Goal: Task Accomplishment & Management: Complete application form

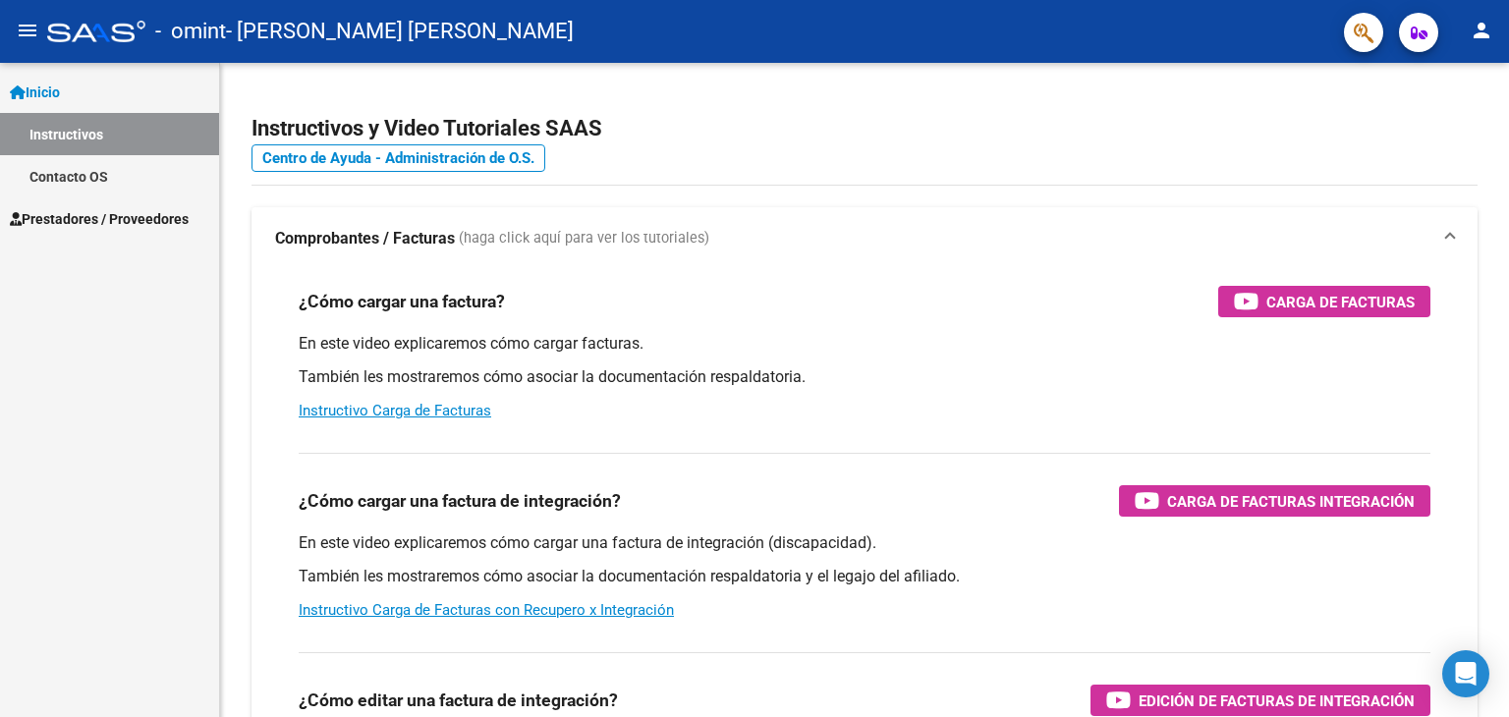
click at [69, 205] on link "Prestadores / Proveedores" at bounding box center [109, 218] width 219 height 42
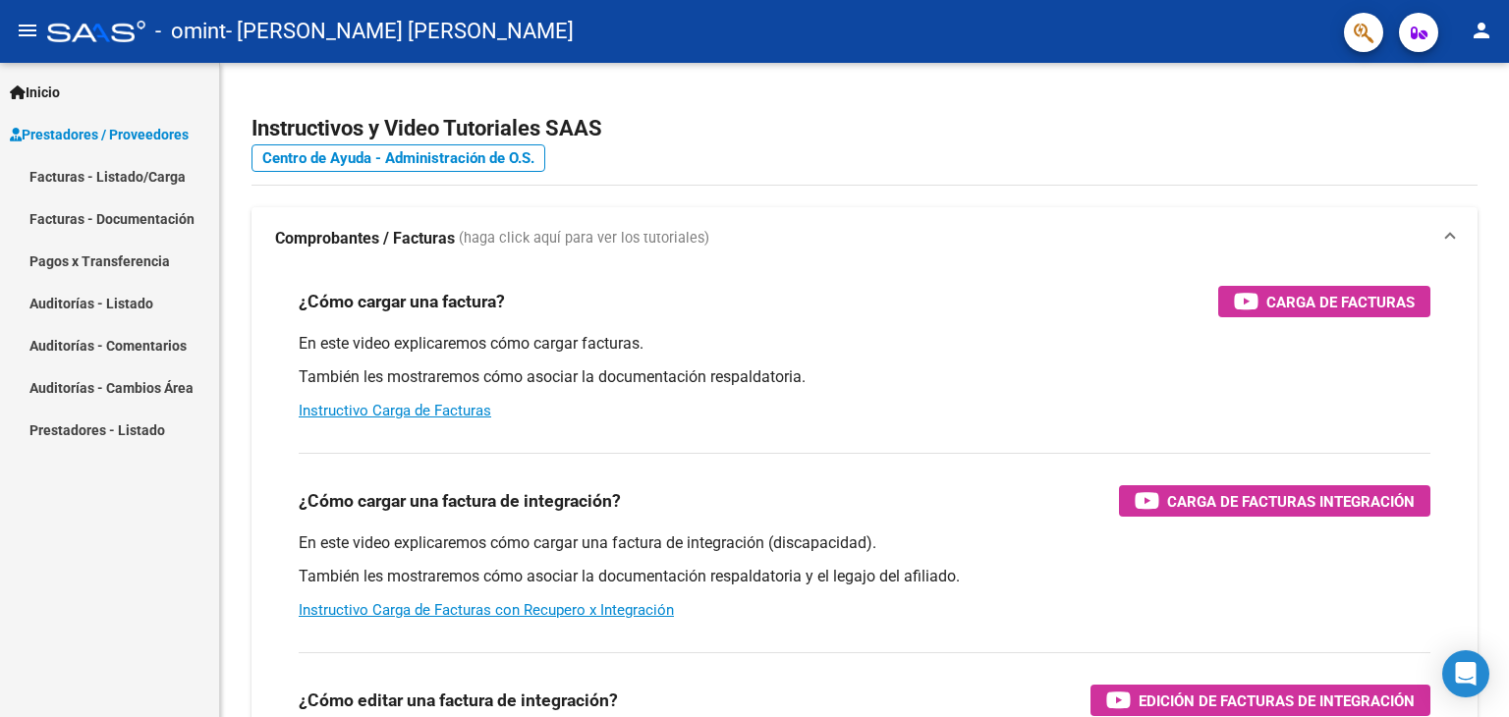
click at [73, 166] on link "Facturas - Listado/Carga" at bounding box center [109, 176] width 219 height 42
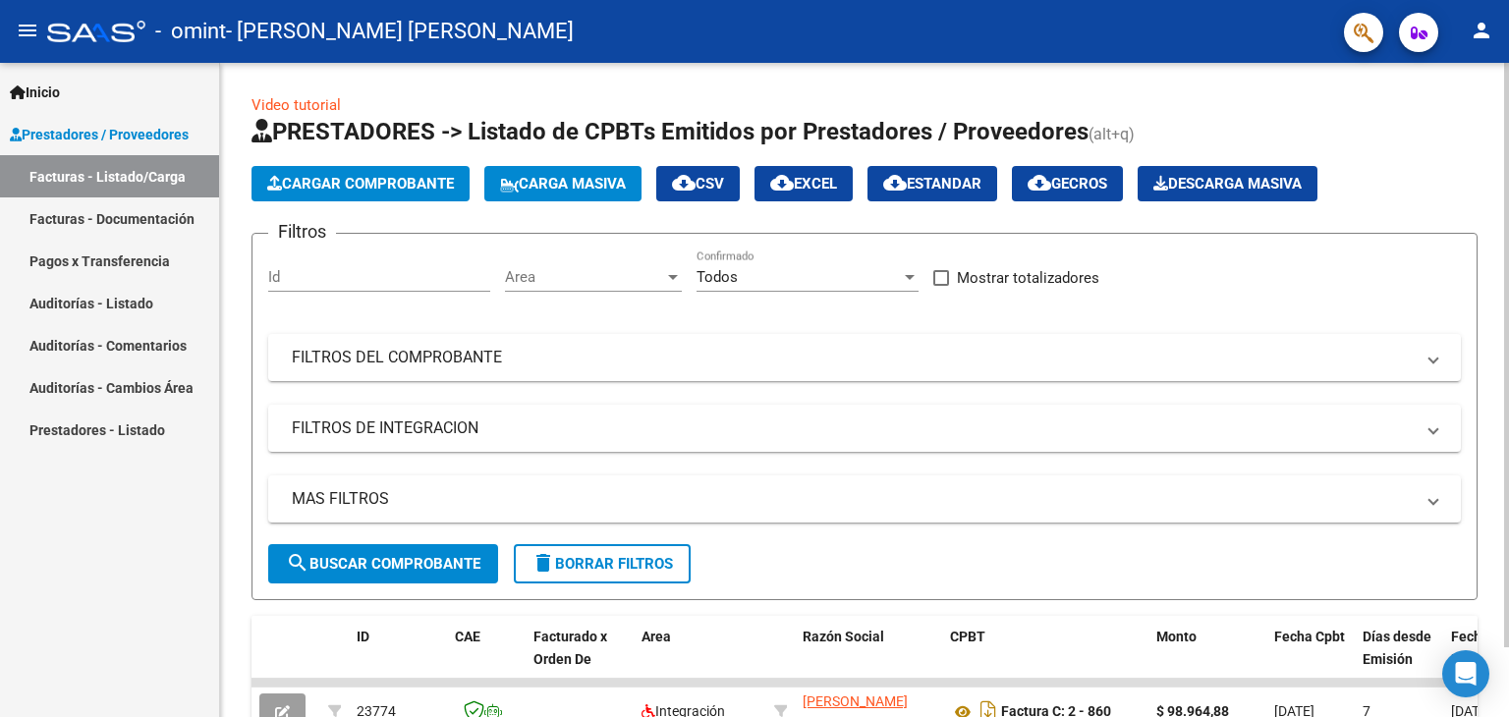
click at [384, 185] on span "Cargar Comprobante" at bounding box center [360, 184] width 187 height 18
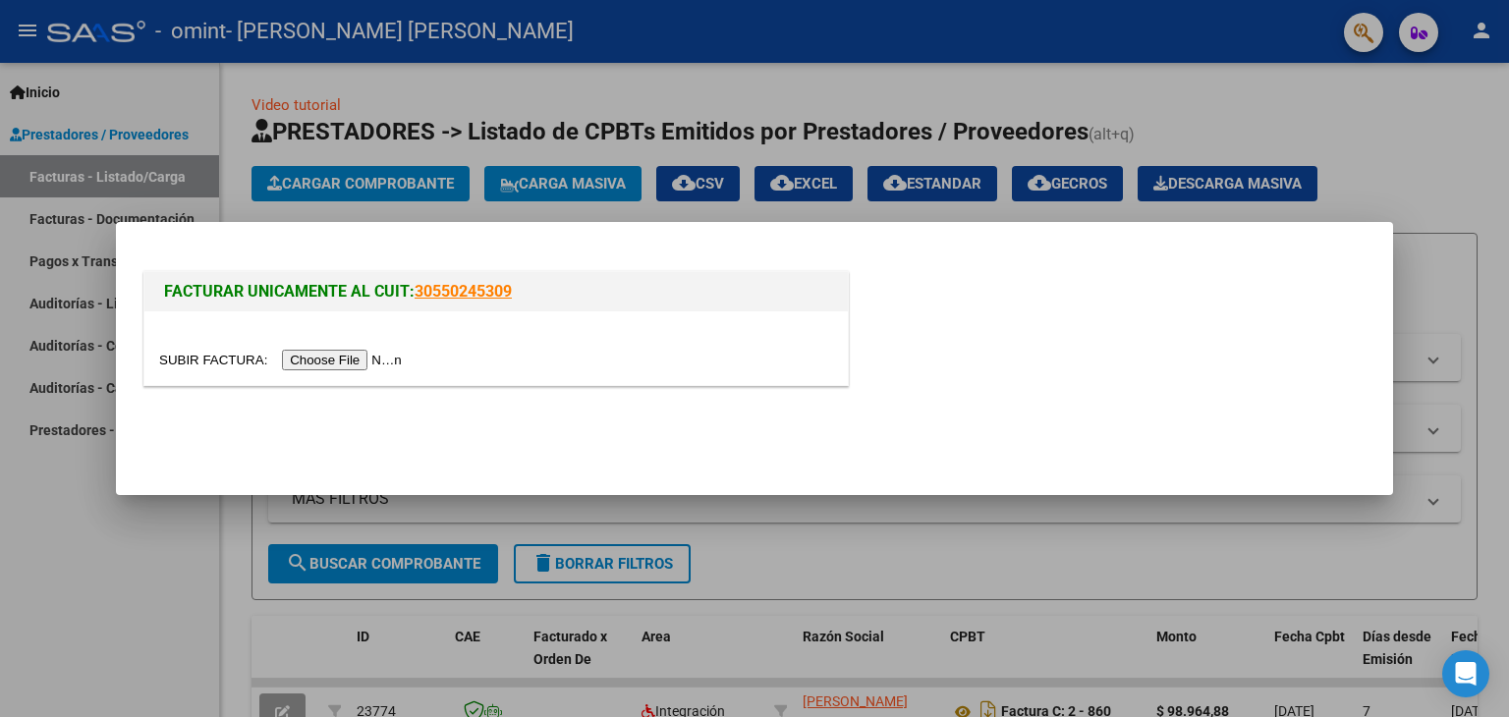
click at [379, 362] on input "file" at bounding box center [283, 360] width 248 height 21
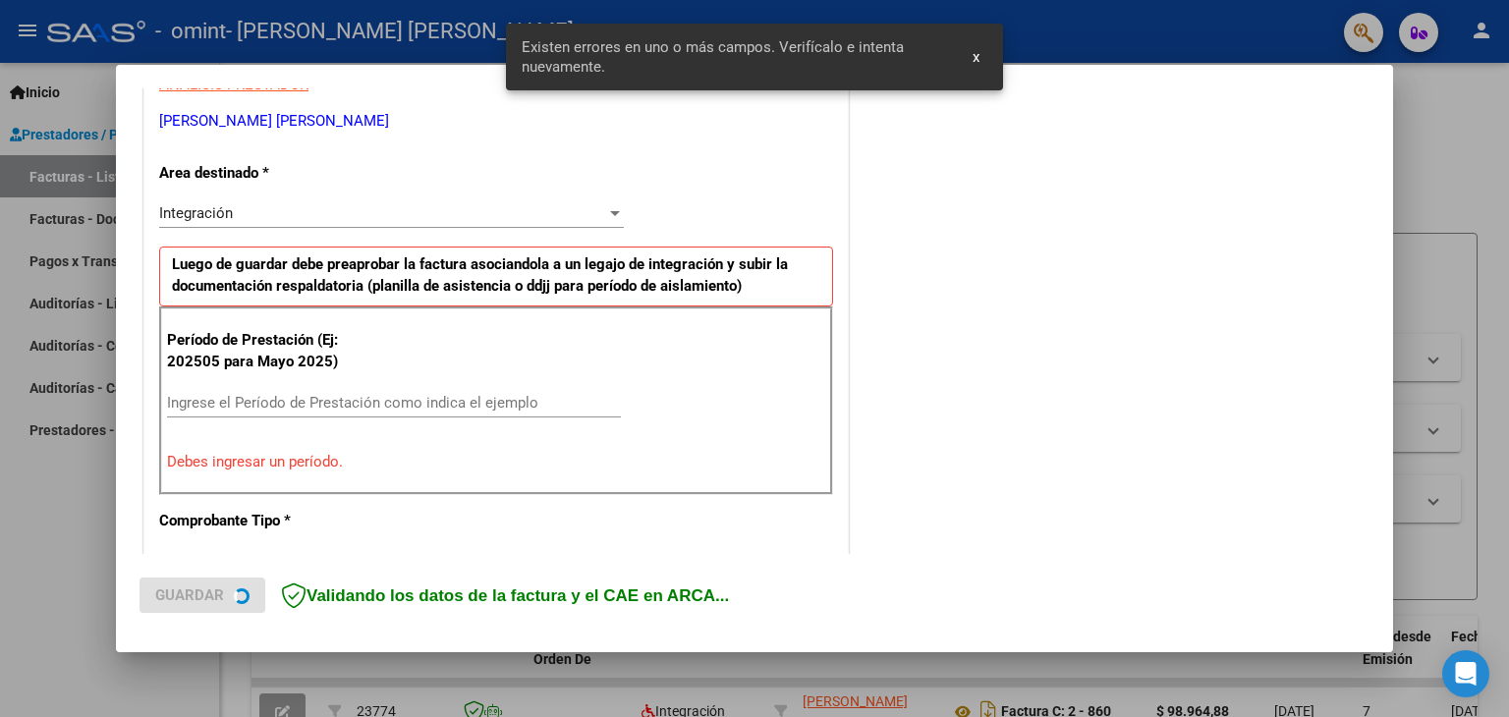
scroll to position [413, 0]
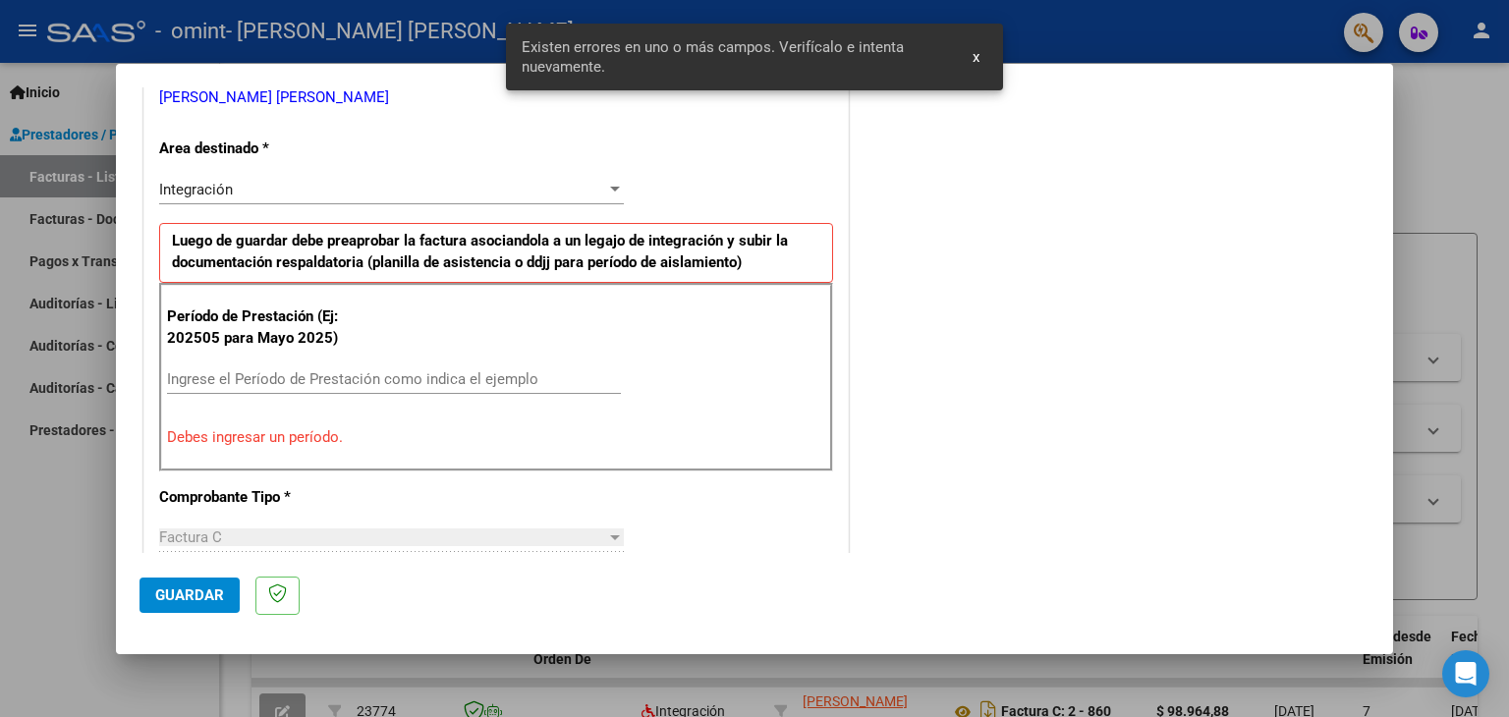
click at [349, 374] on input "Ingrese el Período de Prestación como indica el ejemplo" at bounding box center [394, 379] width 454 height 18
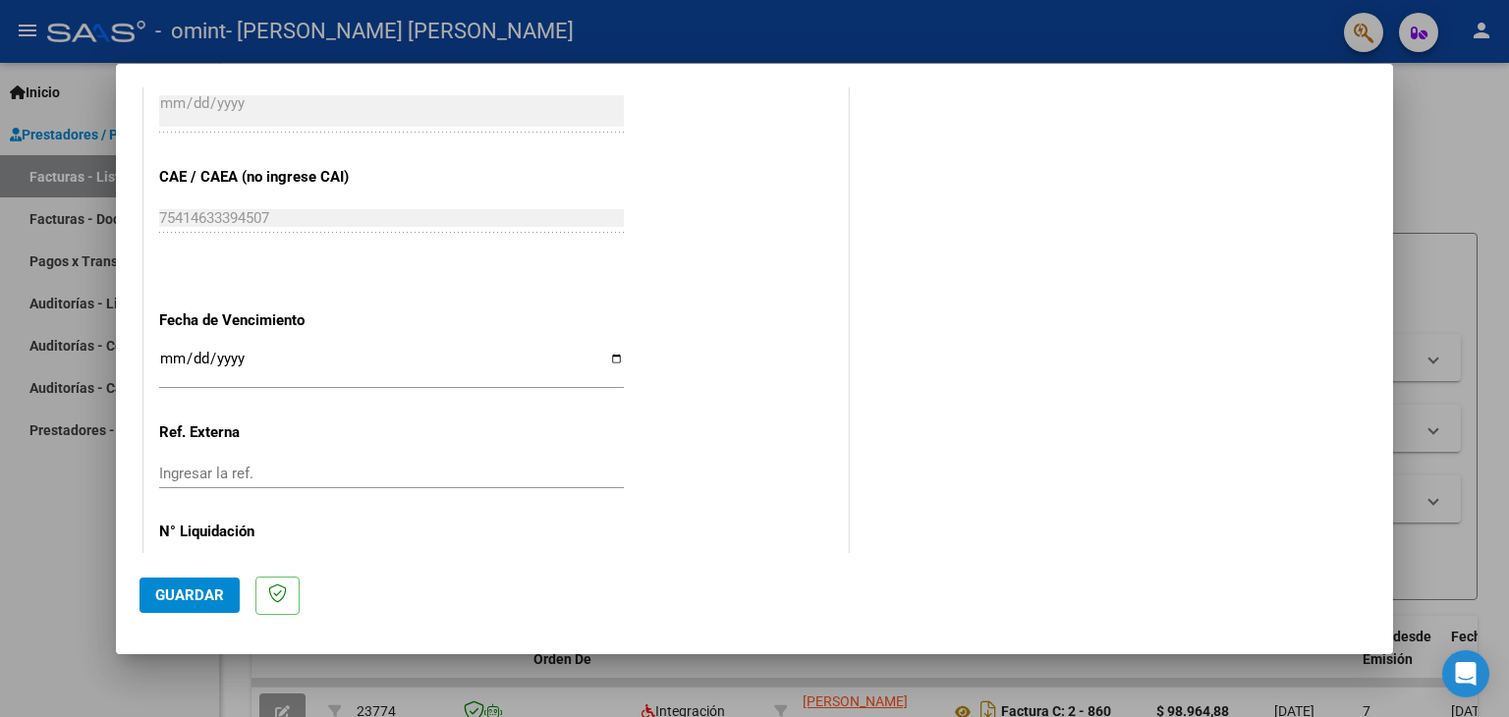
scroll to position [1198, 0]
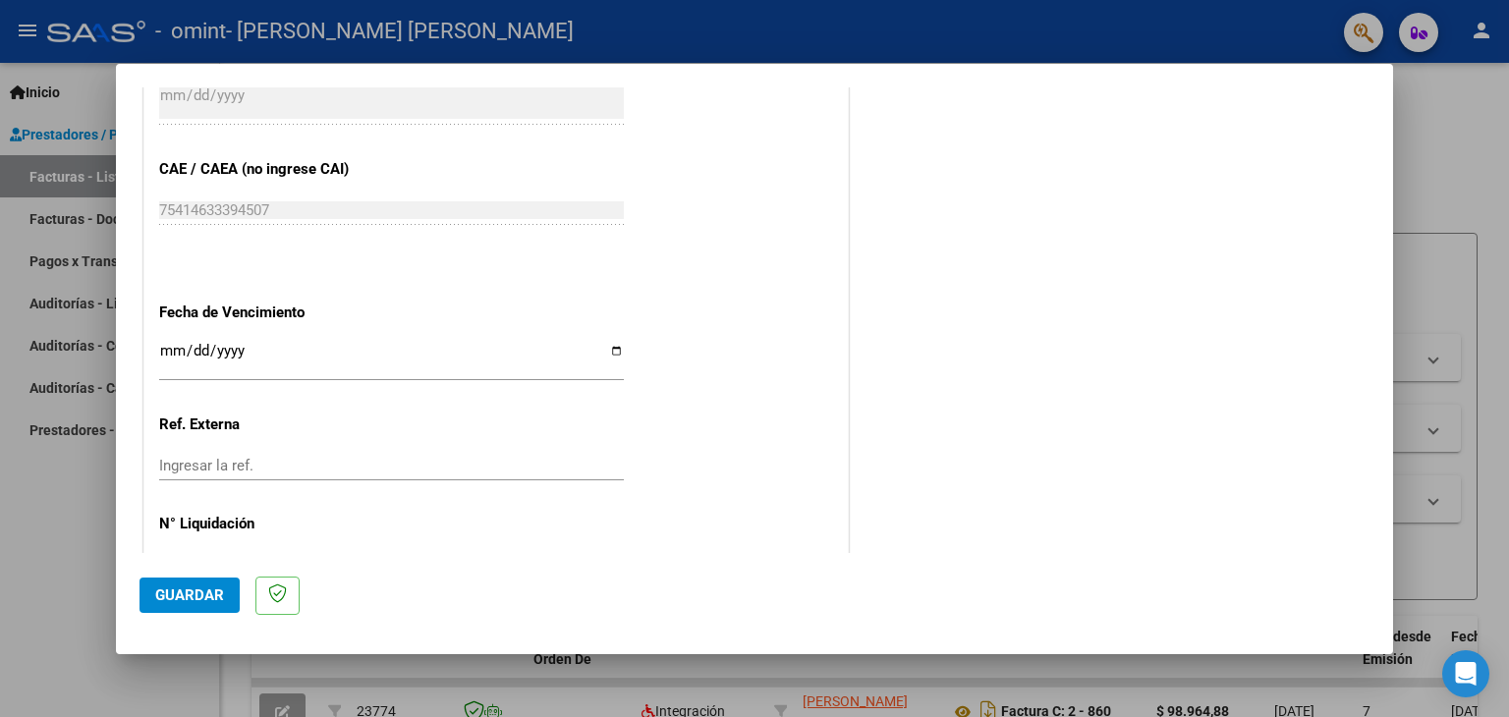
type input "202509"
click at [602, 343] on input "Ingresar la fecha" at bounding box center [391, 358] width 465 height 31
type input "[DATE]"
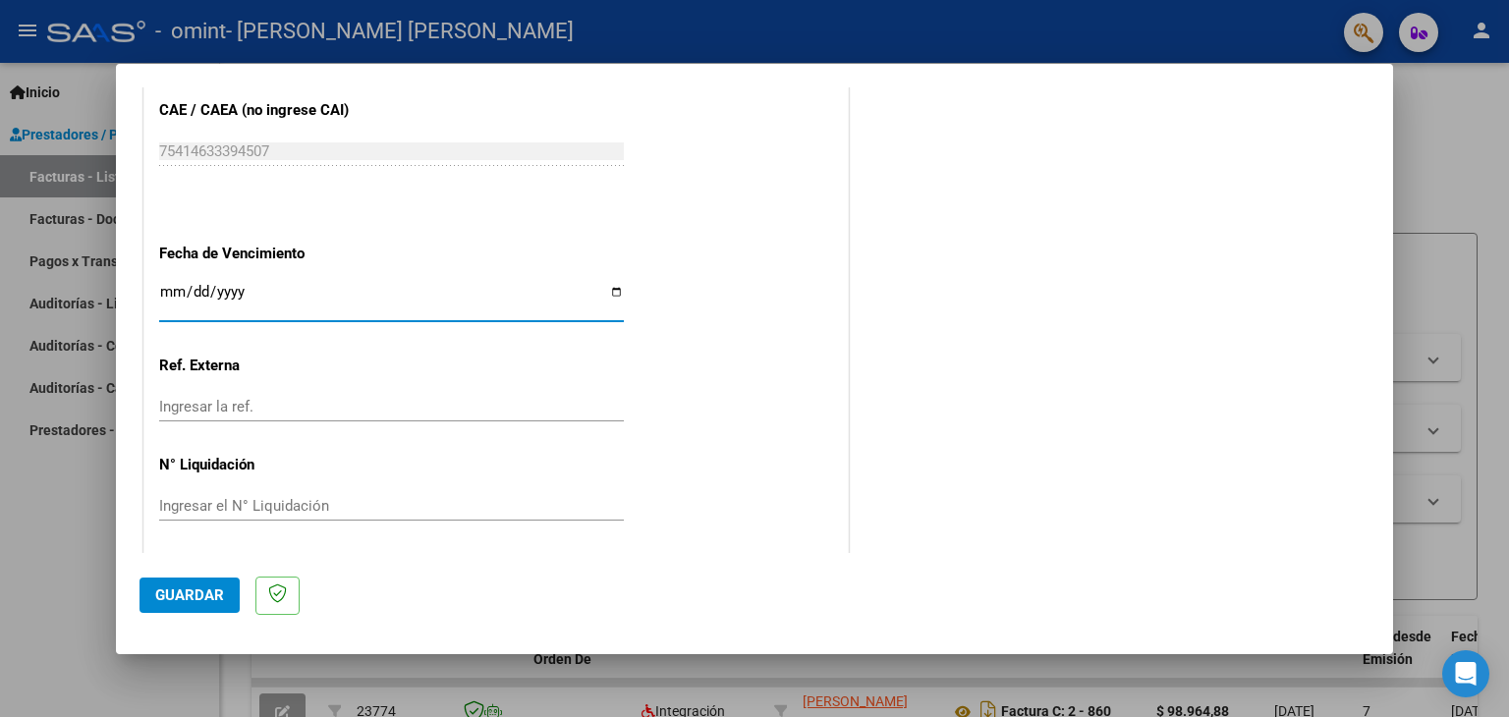
scroll to position [1260, 0]
click at [193, 595] on span "Guardar" at bounding box center [189, 595] width 69 height 18
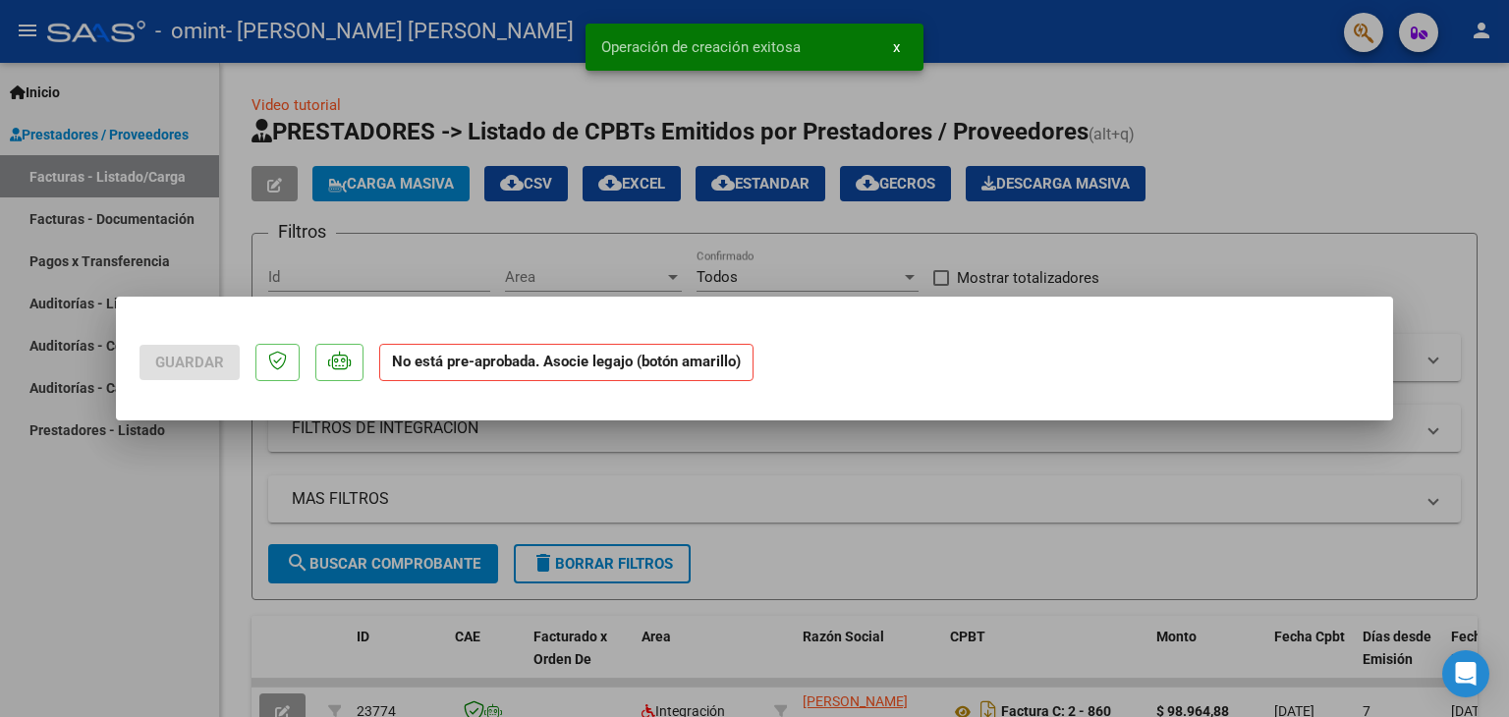
scroll to position [0, 0]
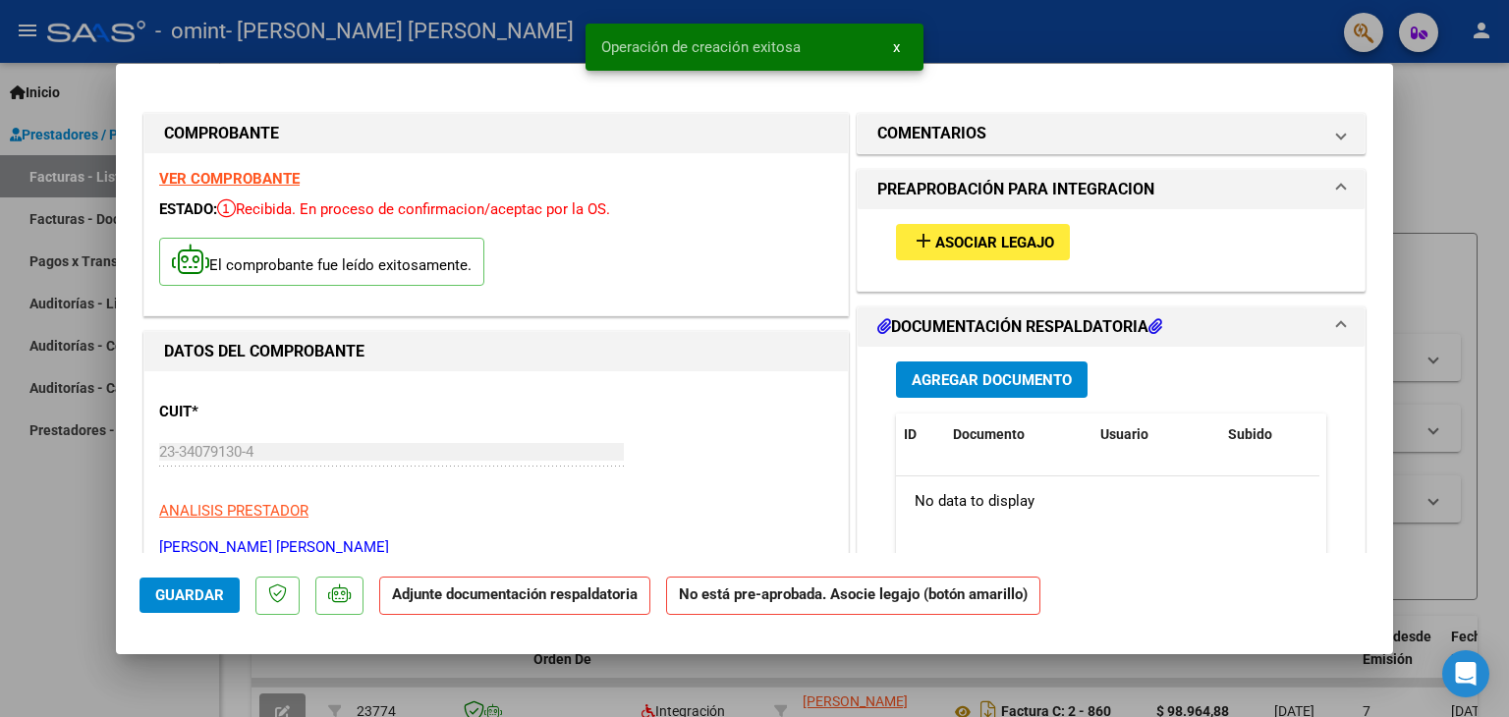
click at [972, 383] on span "Agregar Documento" at bounding box center [991, 380] width 160 height 18
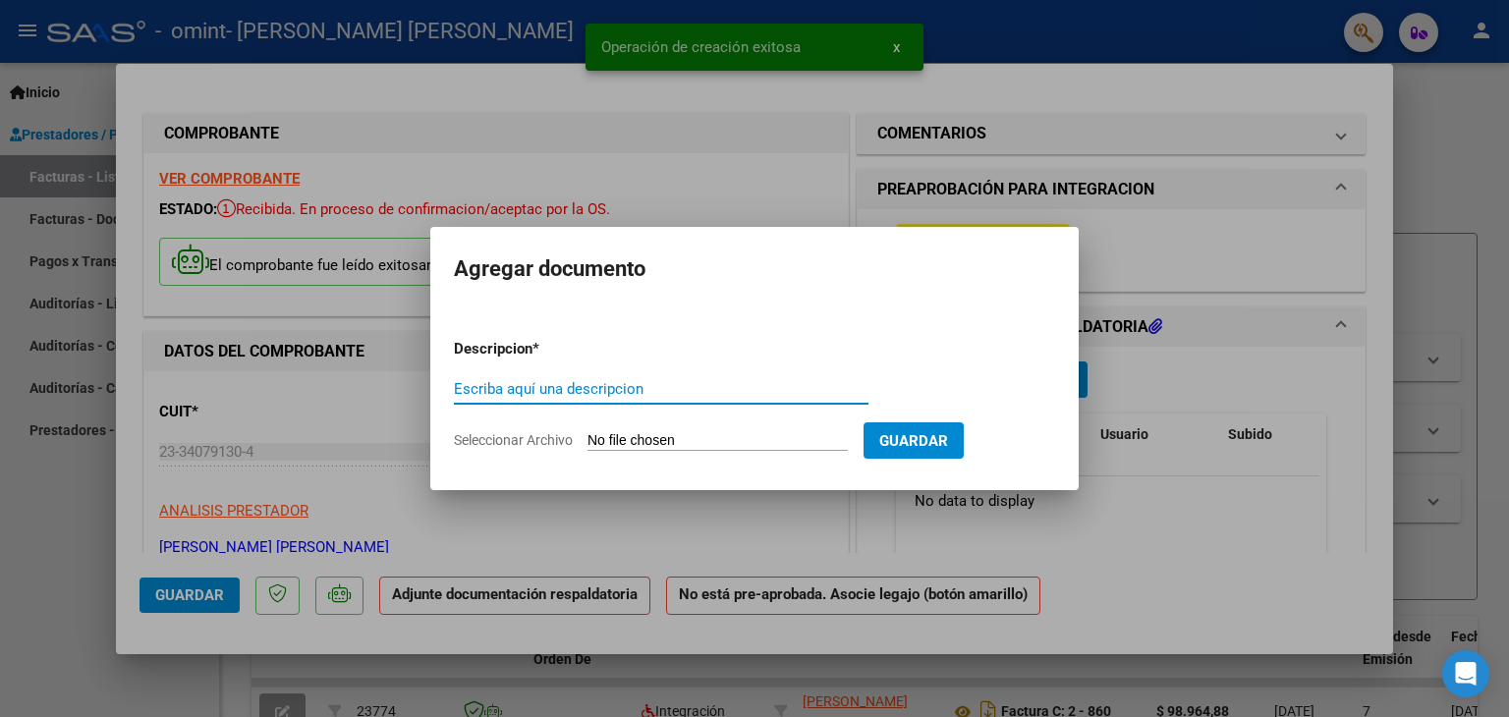
click at [633, 386] on input "Escriba aquí una descripcion" at bounding box center [661, 389] width 414 height 18
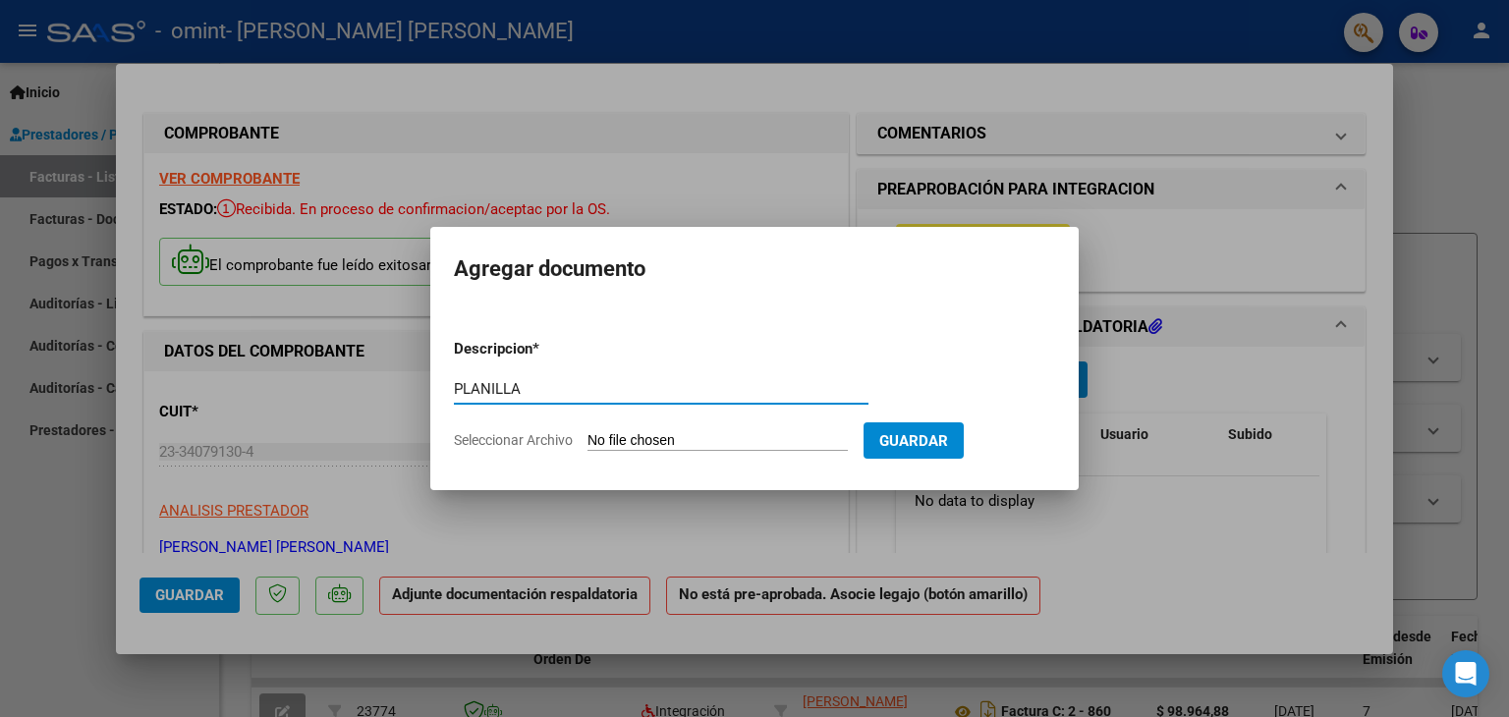
type input "PLANILLA"
click at [659, 433] on form "Descripcion * PLANILLA Escriba aquí una descripcion Seleccionar Archivo Guardar" at bounding box center [754, 394] width 601 height 143
click at [636, 438] on input "Seleccionar Archivo" at bounding box center [717, 441] width 260 height 19
type input "C:\fakepath\PA [PERSON_NAME] [DATE].pdf"
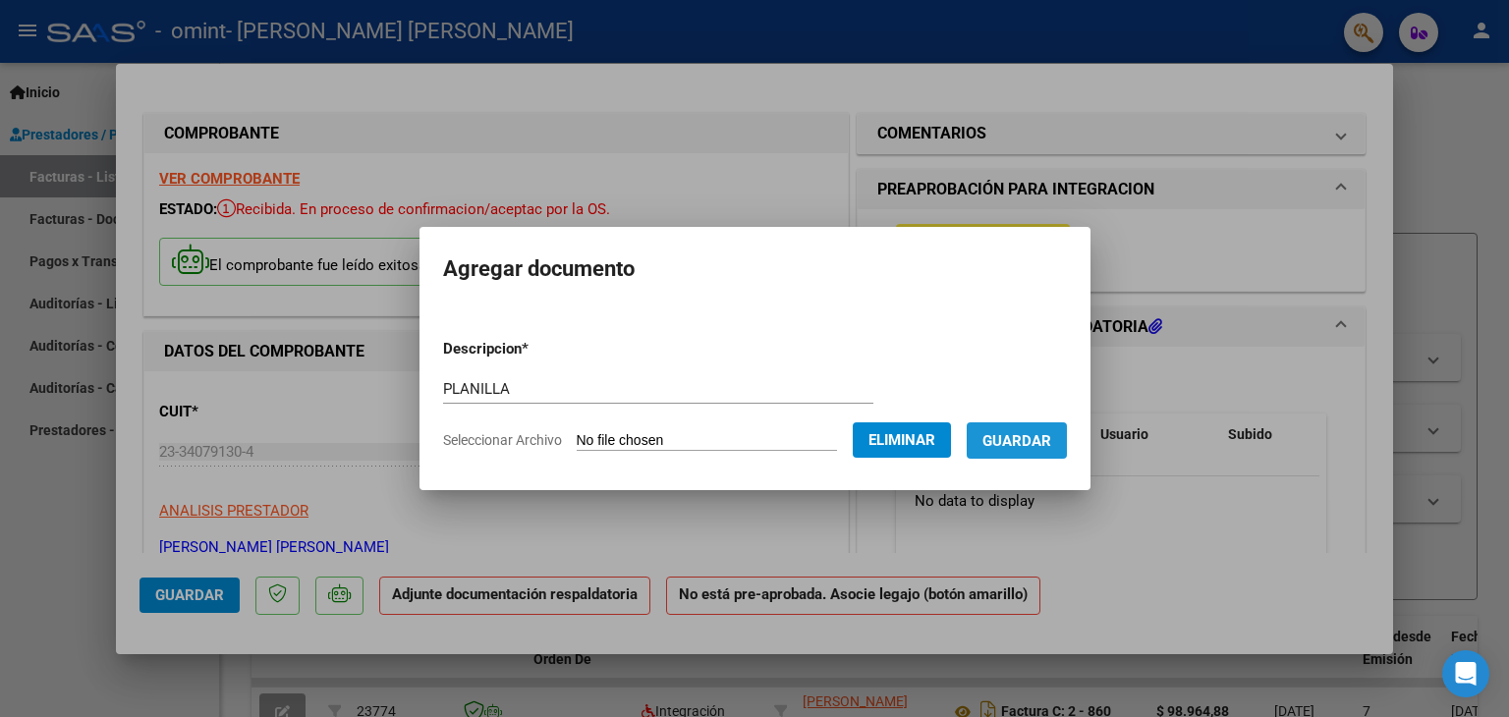
click at [1049, 441] on span "Guardar" at bounding box center [1016, 441] width 69 height 18
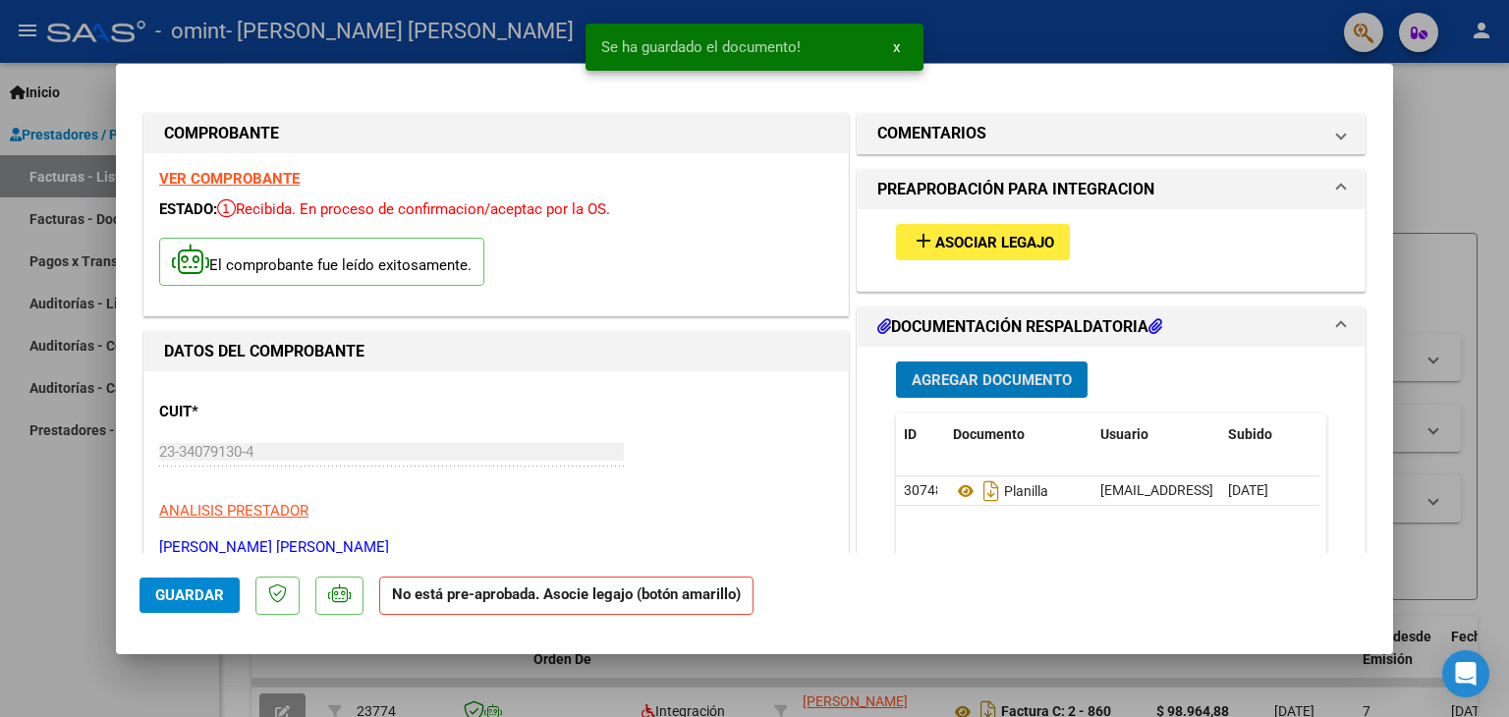
click at [168, 594] on span "Guardar" at bounding box center [189, 595] width 69 height 18
click at [1448, 138] on div at bounding box center [754, 358] width 1509 height 717
